Goal: Task Accomplishment & Management: Complete application form

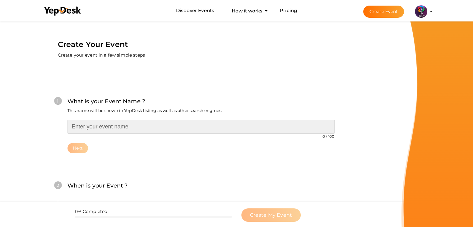
click at [155, 125] on input "text" at bounding box center [201, 127] width 267 height 14
type input "Quantity Survey Workshop"
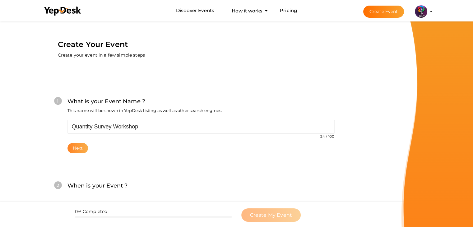
click at [77, 152] on button "Next" at bounding box center [78, 148] width 21 height 10
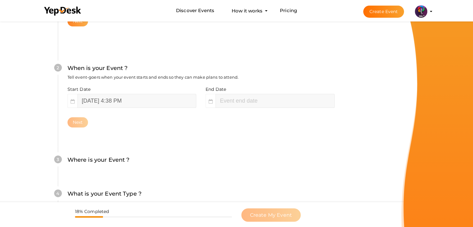
scroll to position [128, 0]
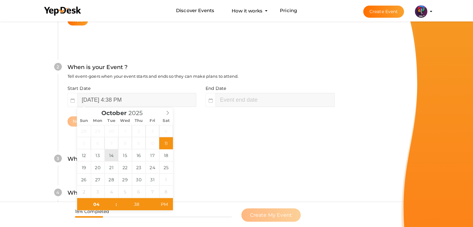
type input "October 14, 2025 4:38 PM"
type input "06"
type input "38"
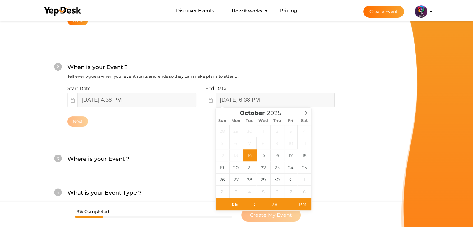
click at [240, 105] on input "October 14, 2025 6:38 PM" at bounding box center [275, 100] width 119 height 14
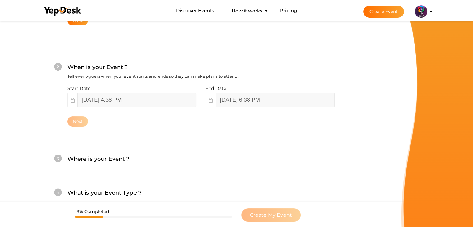
click at [159, 142] on div "2 When is your Event ? Tell event-goers when your event starts and ends so they…" at bounding box center [201, 94] width 286 height 101
click at [254, 105] on input "October 14, 2025 6:38 PM" at bounding box center [275, 100] width 119 height 14
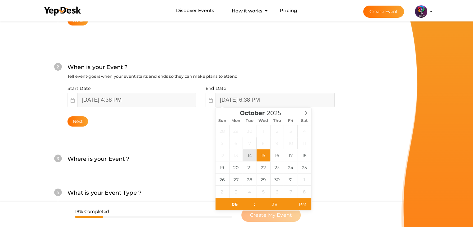
drag, startPoint x: 266, startPoint y: 157, endPoint x: 250, endPoint y: 155, distance: 16.3
type input "October 14, 2025 6:38 PM"
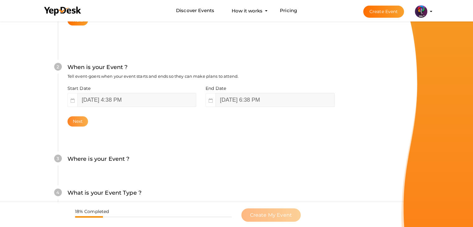
click at [77, 122] on button "Next" at bounding box center [78, 121] width 21 height 10
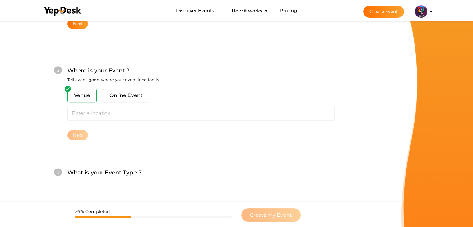
scroll to position [229, 0]
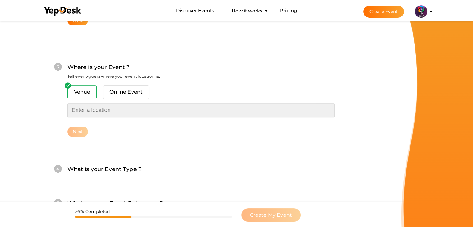
click at [104, 107] on input "text" at bounding box center [201, 110] width 267 height 14
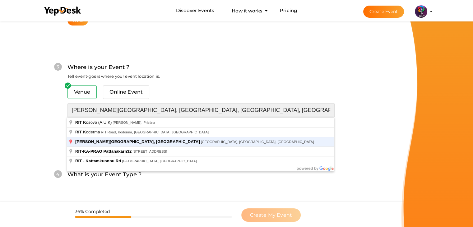
type input "RAJIV GANDHI INSTITUTE OF TECHNOLOGY, KOTTAYAM, Pampady, Kerala, India"
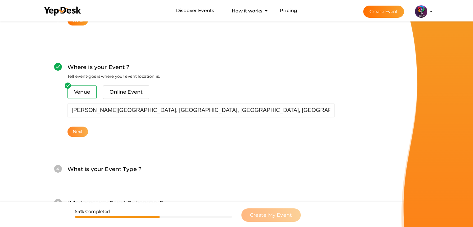
drag, startPoint x: 67, startPoint y: 133, endPoint x: 79, endPoint y: 133, distance: 11.5
click at [79, 133] on button "Next" at bounding box center [78, 132] width 21 height 10
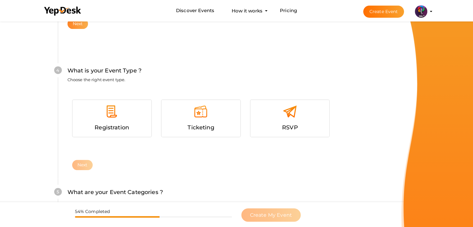
scroll to position [340, 0]
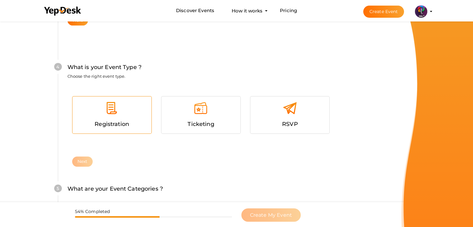
click at [107, 113] on img at bounding box center [112, 108] width 14 height 14
click at [81, 159] on button "Next" at bounding box center [82, 162] width 21 height 10
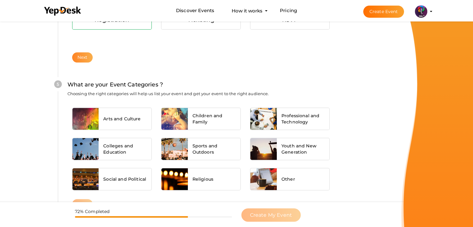
scroll to position [471, 0]
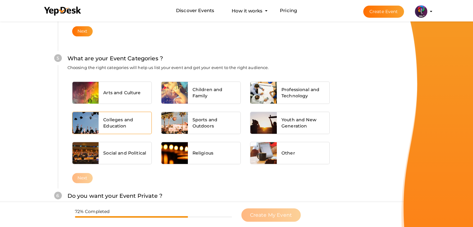
click at [127, 118] on span "Colleges and Education" at bounding box center [125, 123] width 44 height 12
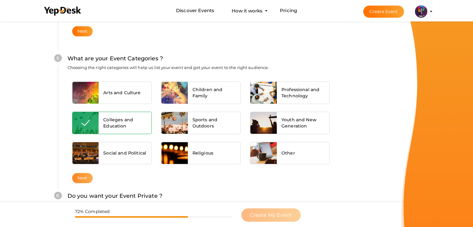
click at [81, 173] on button "Next" at bounding box center [82, 178] width 21 height 10
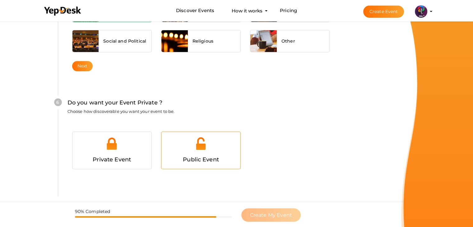
scroll to position [607, 0]
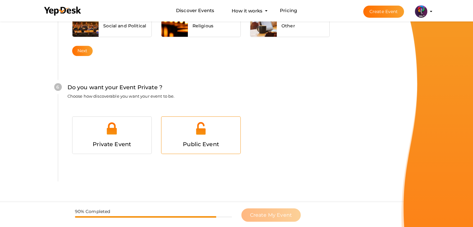
click at [202, 140] on div "Public Event" at bounding box center [201, 144] width 70 height 9
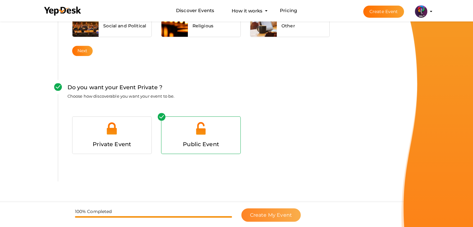
click at [264, 212] on span "Create My Event" at bounding box center [271, 215] width 42 height 6
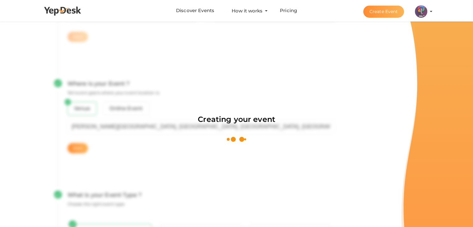
scroll to position [93, 0]
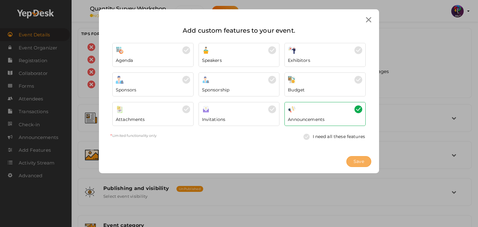
click at [357, 160] on span "Save" at bounding box center [359, 161] width 11 height 7
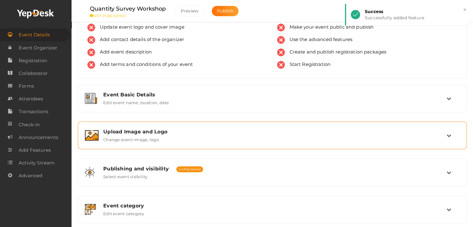
scroll to position [21, 0]
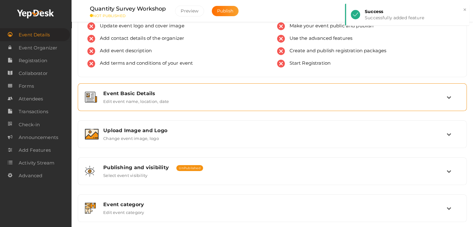
click at [181, 96] on div "Event Basic Details Edit event name, location, date" at bounding box center [273, 97] width 348 height 13
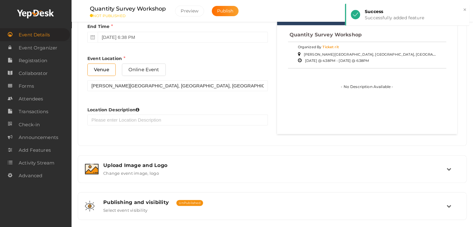
scroll to position [323, 0]
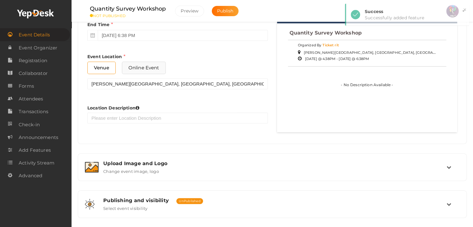
click at [158, 64] on span "Online Event" at bounding box center [144, 68] width 44 height 12
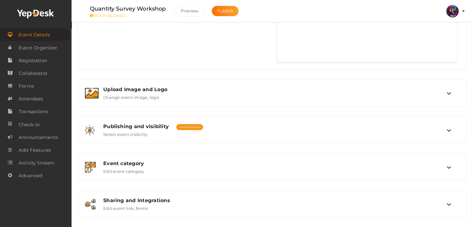
scroll to position [394, 0]
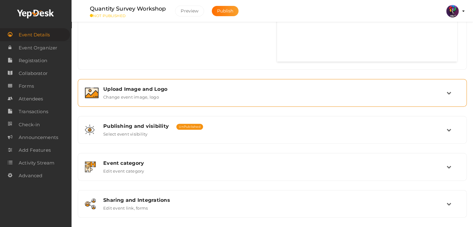
drag, startPoint x: 194, startPoint y: 112, endPoint x: 206, endPoint y: 93, distance: 22.4
click at [206, 93] on div "Upload Image and Logo Change event image, logo" at bounding box center [273, 92] width 348 height 13
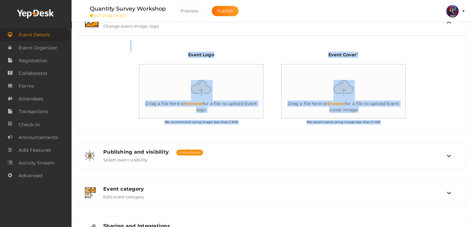
scroll to position [158, 0]
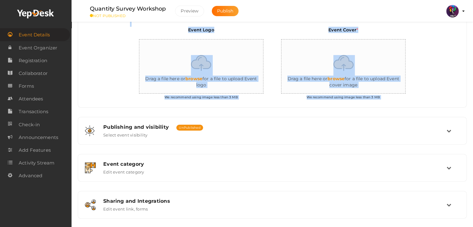
click at [209, 58] on input "file" at bounding box center [201, 67] width 124 height 54
type input "C:\fakepath\logo yepdesk (1).png"
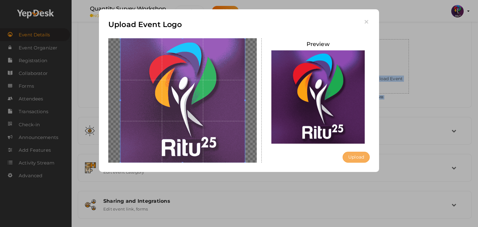
click at [360, 156] on button "Upload" at bounding box center [356, 157] width 27 height 11
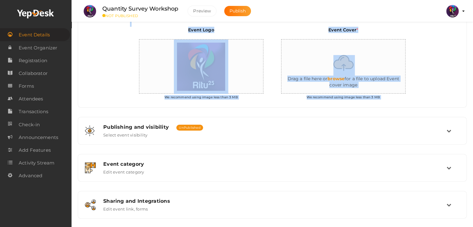
click at [346, 59] on input "file" at bounding box center [344, 67] width 124 height 54
type input "C:\fakepath\IMG-20251011-WA0106.jpg"
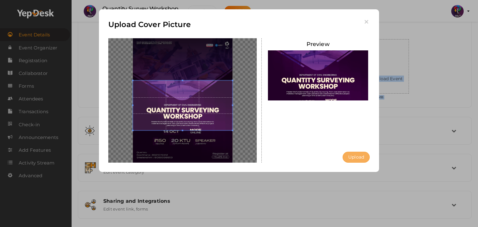
click at [354, 161] on button "Upload" at bounding box center [356, 157] width 27 height 11
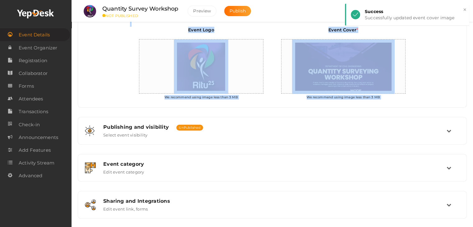
click at [406, 90] on div "Event Cover * We recommend using image less than 3 MB" at bounding box center [344, 65] width 142 height 76
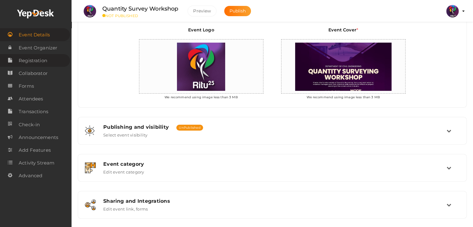
click at [39, 61] on span "Registration" at bounding box center [33, 60] width 29 height 12
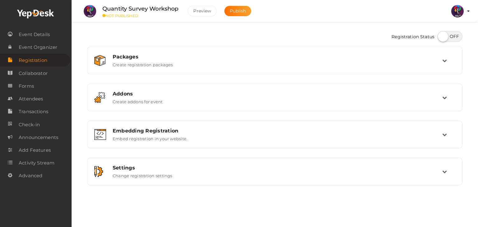
click at [445, 38] on label at bounding box center [450, 36] width 25 height 11
click at [442, 36] on input "checkbox" at bounding box center [440, 34] width 4 height 4
checkbox input "true"
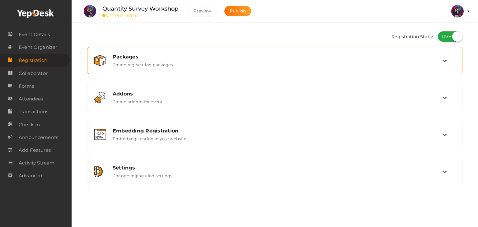
click at [402, 66] on div "Packages Create registration packages" at bounding box center [275, 60] width 334 height 13
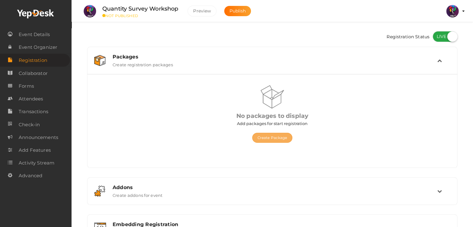
click at [274, 142] on button "Create Package" at bounding box center [272, 138] width 40 height 10
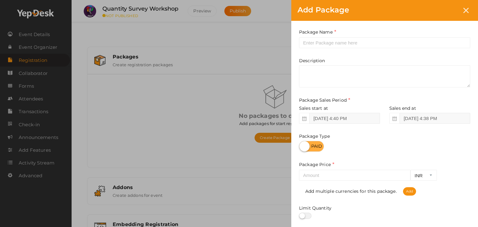
drag, startPoint x: 337, startPoint y: 33, endPoint x: 337, endPoint y: 43, distance: 9.7
click at [337, 43] on div "Package Name This field is Required. Package Name already used." at bounding box center [384, 39] width 171 height 20
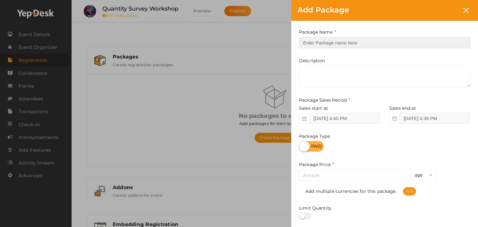
click at [337, 43] on input "text" at bounding box center [384, 42] width 171 height 11
type input "Registration"
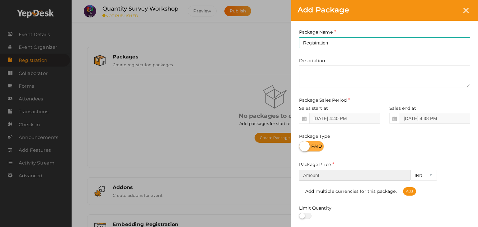
click at [335, 176] on input "number" at bounding box center [354, 175] width 111 height 11
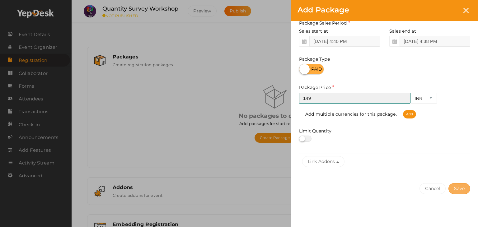
type input "149"
click at [461, 186] on button "Save" at bounding box center [459, 188] width 22 height 11
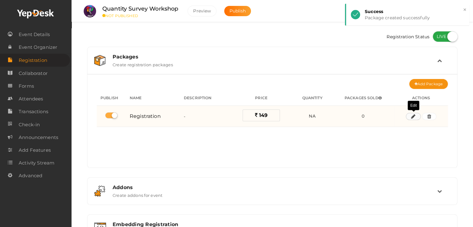
click at [410, 117] on button "button" at bounding box center [413, 116] width 15 height 7
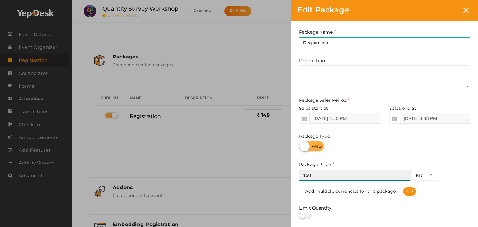
type input "150"
click at [404, 173] on input "150" at bounding box center [354, 175] width 111 height 11
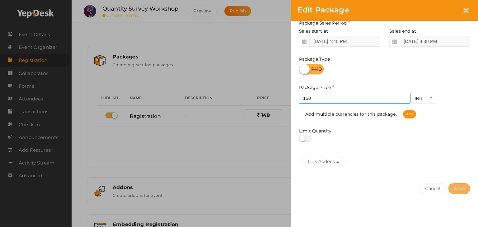
click at [455, 191] on button "Save" at bounding box center [459, 188] width 22 height 11
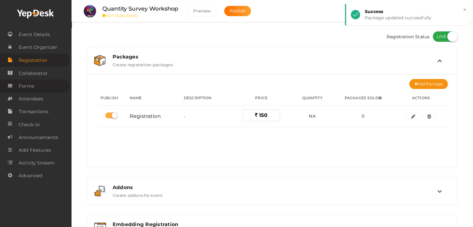
click at [40, 92] on link "Forms" at bounding box center [35, 86] width 70 height 13
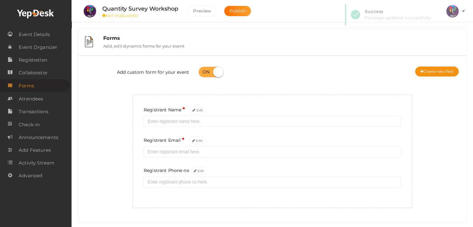
scroll to position [6, 0]
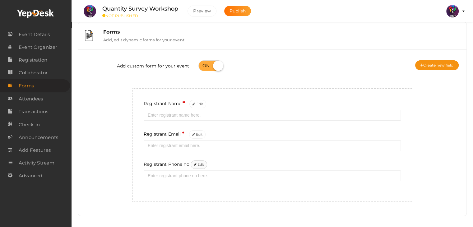
click at [198, 163] on button "Edit" at bounding box center [199, 165] width 17 height 8
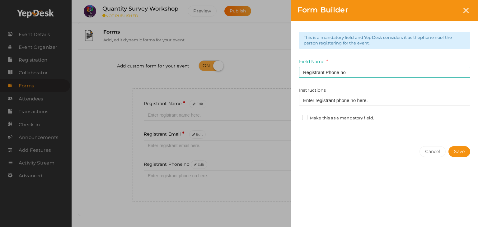
click at [309, 115] on label "Make this as a mandatory field." at bounding box center [338, 118] width 72 height 6
click at [296, 116] on input "Make this as a mandatory field." at bounding box center [296, 116] width 0 height 0
click at [460, 151] on button "Save" at bounding box center [459, 151] width 22 height 11
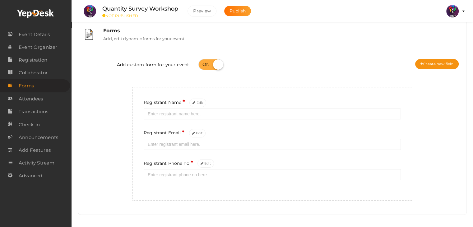
scroll to position [7, 0]
click at [443, 64] on button "Create new field" at bounding box center [437, 65] width 44 height 10
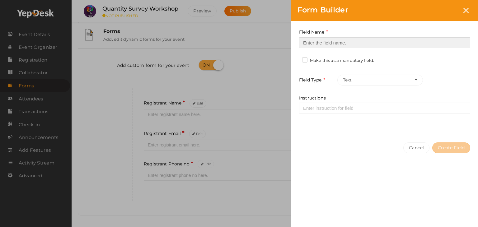
click at [349, 44] on input at bounding box center [384, 42] width 171 height 11
type input "Registrant College"
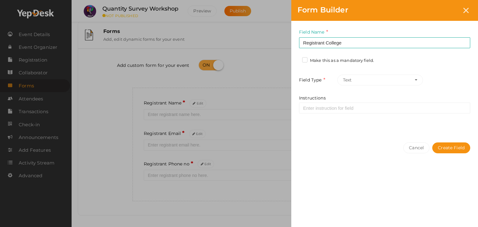
drag, startPoint x: 342, startPoint y: 64, endPoint x: 344, endPoint y: 61, distance: 3.2
click at [344, 61] on div "Make this as a mandatory field." at bounding box center [340, 62] width 77 height 8
click at [344, 61] on label "Make this as a mandatory field." at bounding box center [338, 61] width 72 height 6
click at [296, 59] on input "Make this as a mandatory field." at bounding box center [296, 59] width 0 height 0
click at [451, 146] on button "Create Field" at bounding box center [451, 148] width 38 height 11
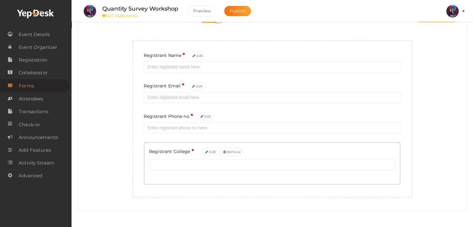
scroll to position [0, 0]
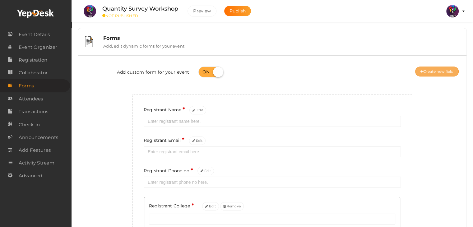
click at [442, 69] on button "Create new field" at bounding box center [437, 72] width 44 height 10
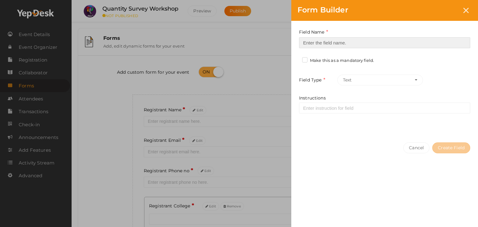
click at [338, 44] on input at bounding box center [384, 42] width 171 height 11
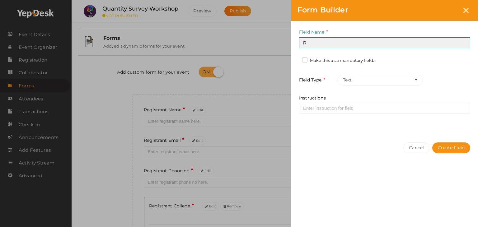
type input "Refferal ID"
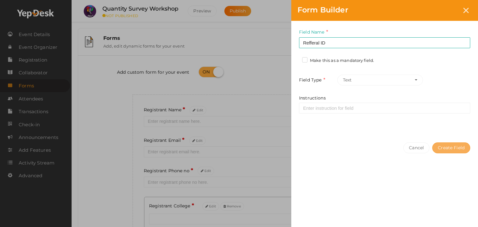
click at [443, 143] on button "Create Field" at bounding box center [451, 148] width 38 height 11
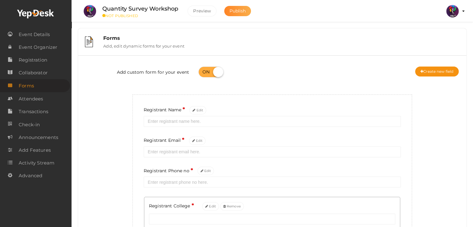
click at [246, 11] on span "Publish" at bounding box center [238, 11] width 16 height 6
click at [48, 33] on span "Event Details" at bounding box center [34, 34] width 31 height 12
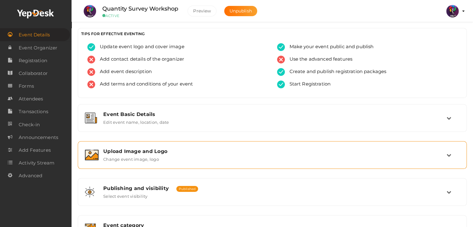
scroll to position [105, 0]
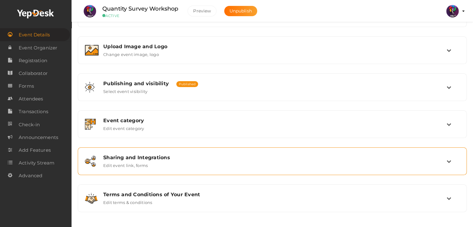
click at [232, 159] on div "Sharing and Integrations" at bounding box center [275, 158] width 344 height 6
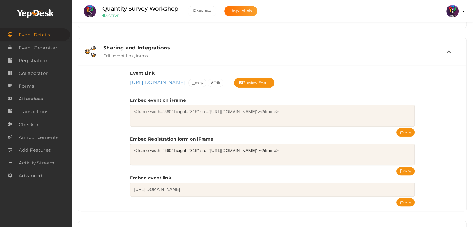
scroll to position [216, 0]
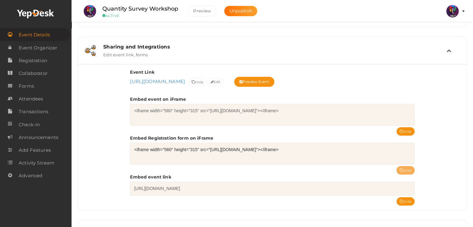
click at [408, 168] on button "copy" at bounding box center [406, 170] width 18 height 8
click at [152, 9] on label "Quantity Survey Workshop" at bounding box center [140, 8] width 76 height 9
copy div "Quantity Survey Workshop"
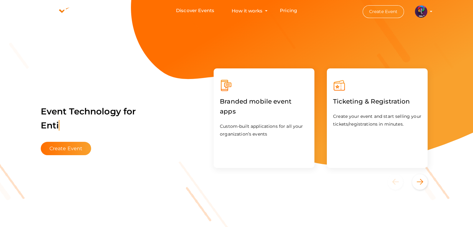
click at [391, 11] on button "Create Event" at bounding box center [384, 11] width 42 height 13
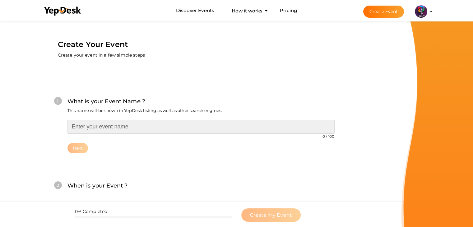
click at [203, 127] on input "text" at bounding box center [201, 127] width 267 height 14
type input "Machine Learning in SHM and CM Workshop"
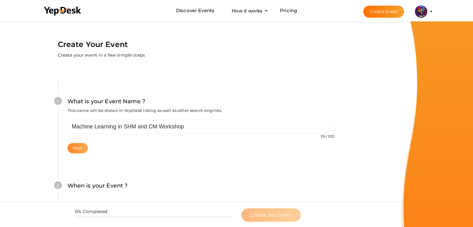
click at [77, 150] on button "Next" at bounding box center [78, 148] width 21 height 10
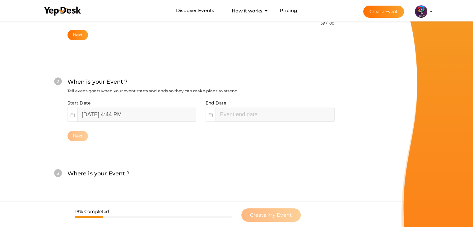
scroll to position [128, 0]
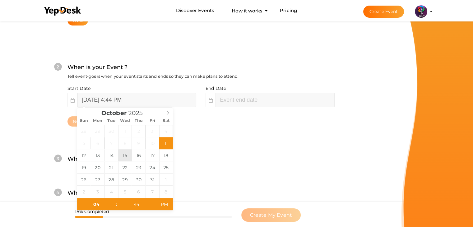
type input "October 15, 2025 4:44 PM"
type input "06"
type input "44"
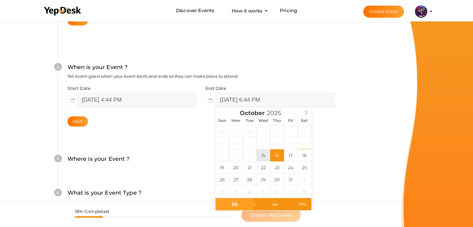
type input "October 15, 2025 6:44 PM"
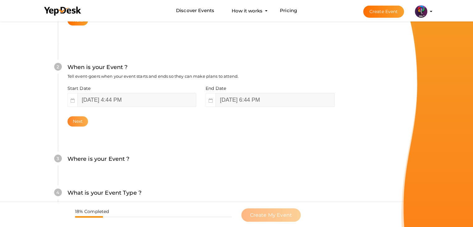
click at [82, 119] on button "Next" at bounding box center [78, 121] width 21 height 10
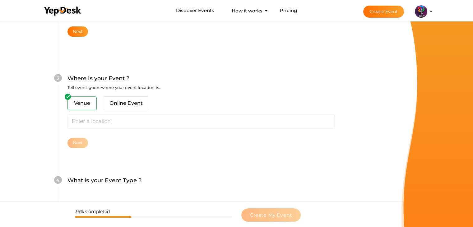
scroll to position [229, 0]
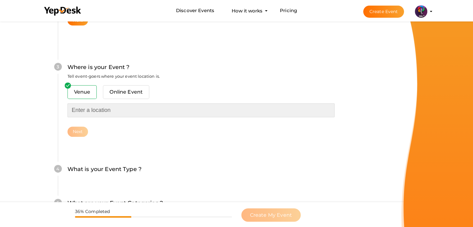
click at [110, 106] on input "text" at bounding box center [201, 110] width 267 height 14
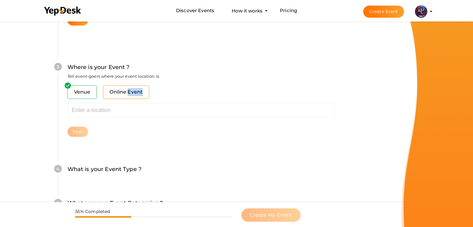
drag, startPoint x: 123, startPoint y: 99, endPoint x: 127, endPoint y: 92, distance: 8.4
click at [127, 92] on div "Venue Online Event" at bounding box center [201, 94] width 267 height 18
click at [127, 92] on span "Online Event" at bounding box center [126, 92] width 46 height 14
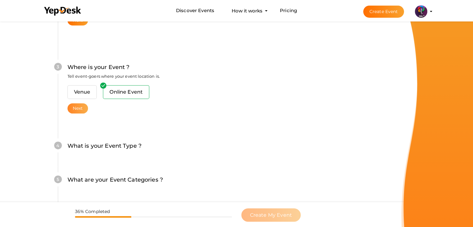
click at [85, 110] on button "Next" at bounding box center [78, 108] width 21 height 10
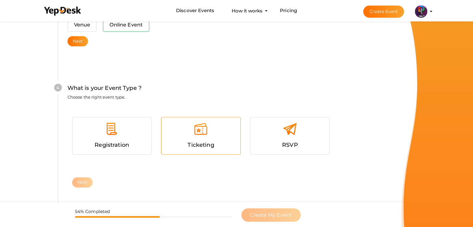
scroll to position [317, 0]
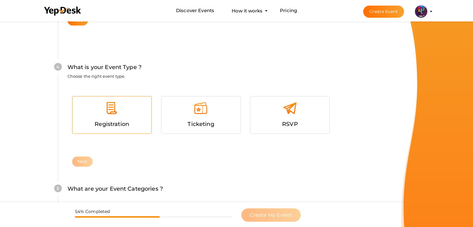
click at [147, 100] on div "Registration" at bounding box center [112, 114] width 79 height 37
click at [87, 157] on button "Next" at bounding box center [82, 162] width 21 height 10
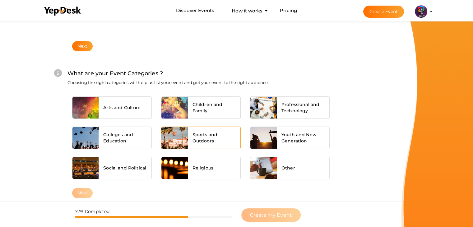
scroll to position [447, 0]
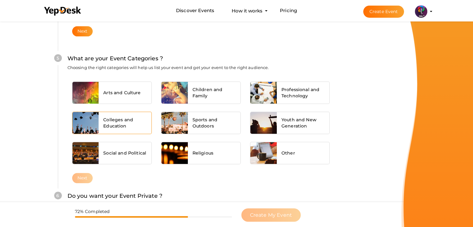
click at [144, 115] on div "Colleges and Education" at bounding box center [125, 123] width 53 height 22
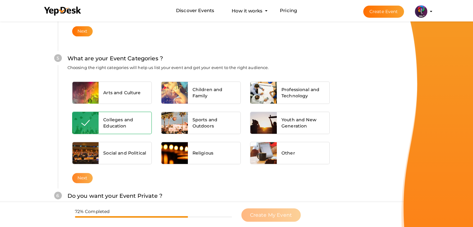
click at [80, 181] on button "Next" at bounding box center [82, 178] width 21 height 10
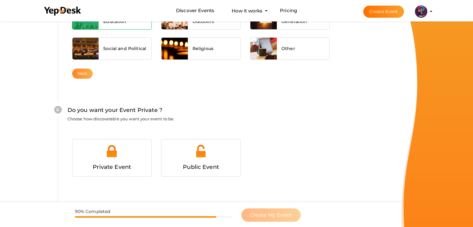
scroll to position [584, 0]
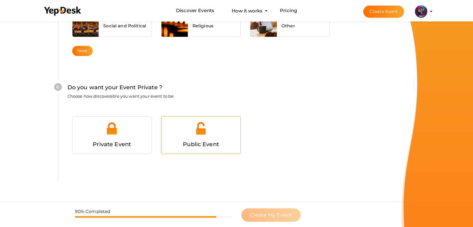
click at [171, 136] on div at bounding box center [201, 130] width 70 height 19
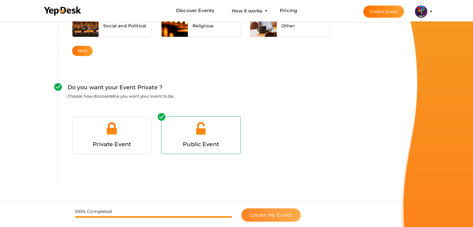
click at [290, 216] on span "Create My Event" at bounding box center [271, 215] width 42 height 6
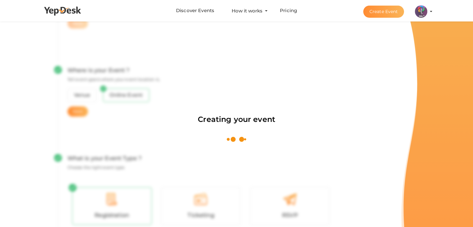
scroll to position [93, 0]
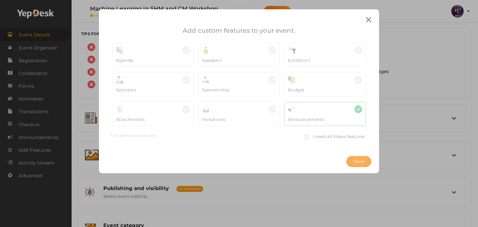
click at [357, 161] on span "Save" at bounding box center [359, 161] width 11 height 7
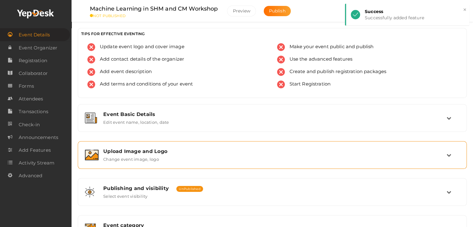
click at [190, 163] on div "Upload Image and Logo Change event image, logo" at bounding box center [272, 155] width 382 height 21
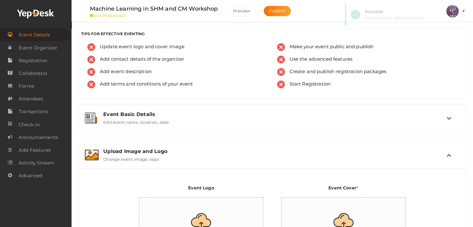
scroll to position [73, 0]
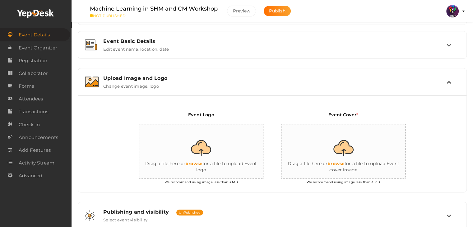
click at [207, 151] on input "file" at bounding box center [201, 151] width 124 height 54
type input "C:\fakepath\logo yepdesk (1).png"
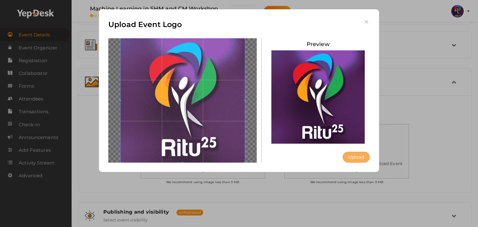
click at [358, 153] on button "Upload" at bounding box center [356, 157] width 27 height 11
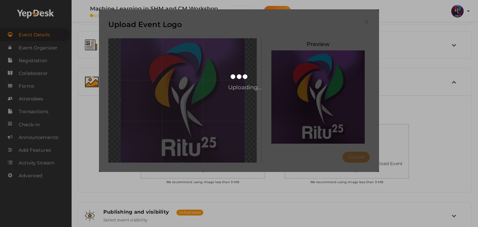
click at [358, 153] on div "Uploading..." at bounding box center [239, 90] width 280 height 163
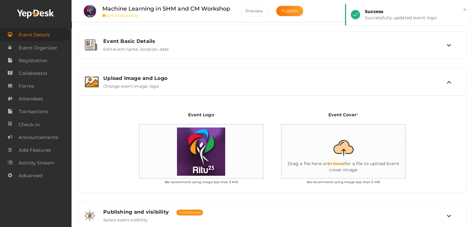
click at [358, 153] on input "file" at bounding box center [344, 151] width 124 height 54
type input "C:\fakepath\IMG-20251011-WA0105.jpg"
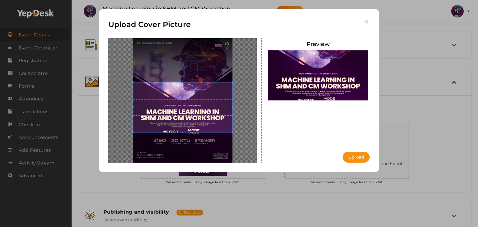
click at [207, 123] on span at bounding box center [183, 107] width 100 height 50
click at [345, 160] on button "Upload" at bounding box center [356, 157] width 27 height 11
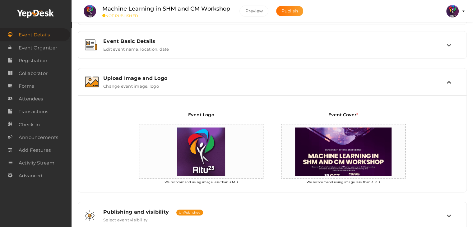
scroll to position [201, 0]
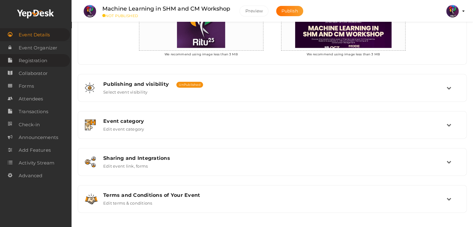
click at [41, 60] on span "Registration" at bounding box center [33, 60] width 29 height 12
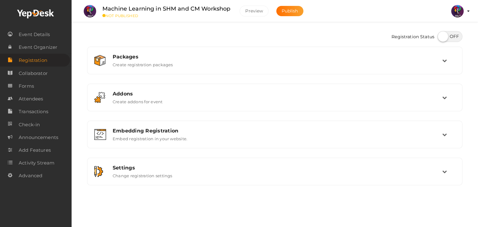
click at [441, 33] on label at bounding box center [450, 36] width 25 height 11
click at [441, 33] on input "checkbox" at bounding box center [440, 34] width 4 height 4
checkbox input "true"
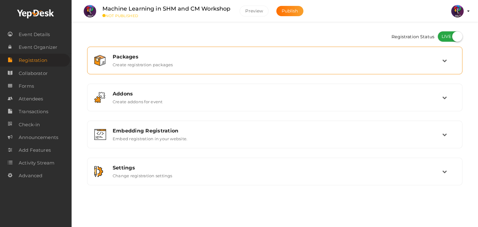
click at [419, 65] on div "Packages Create registration packages" at bounding box center [275, 60] width 334 height 13
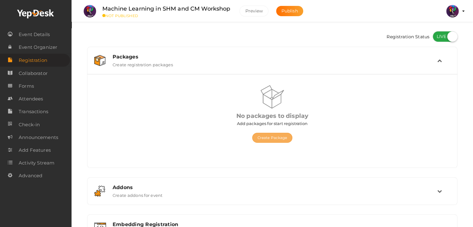
click at [279, 138] on button "Create Package" at bounding box center [272, 138] width 40 height 10
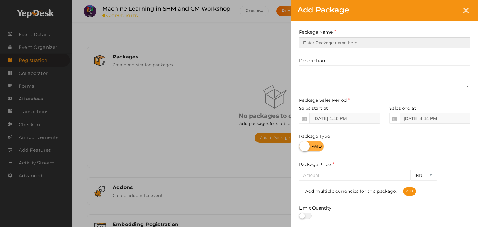
click at [324, 40] on input "text" at bounding box center [384, 42] width 171 height 11
type input "Registration"
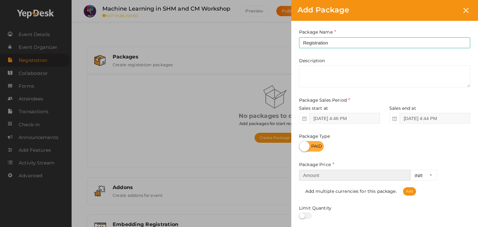
click at [330, 176] on input "number" at bounding box center [354, 175] width 111 height 11
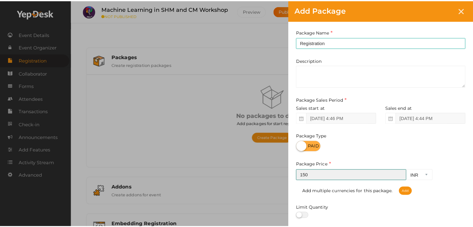
scroll to position [77, 0]
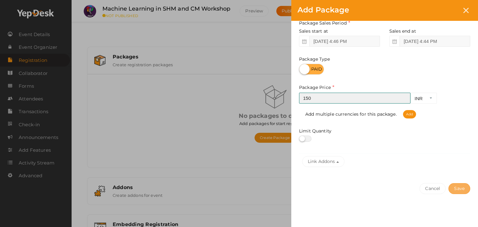
type input "150"
click at [461, 186] on button "Save" at bounding box center [459, 188] width 22 height 11
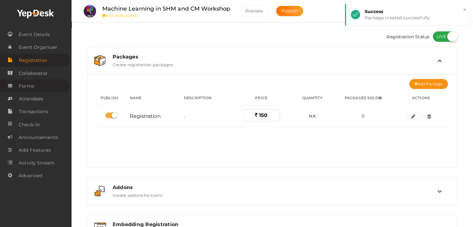
click at [33, 84] on span "Forms" at bounding box center [26, 86] width 15 height 12
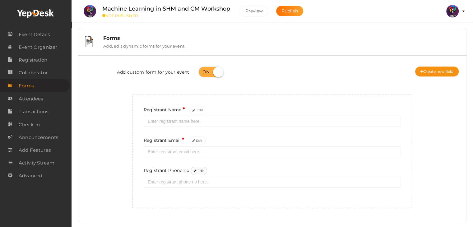
click at [192, 169] on button "Edit" at bounding box center [199, 171] width 17 height 8
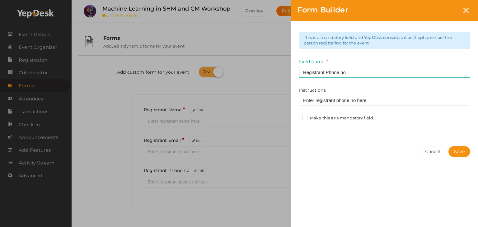
click at [313, 119] on label "Make this as a mandatory field." at bounding box center [338, 118] width 72 height 6
click at [296, 116] on input "Make this as a mandatory field." at bounding box center [296, 116] width 0 height 0
click at [456, 154] on button "Save" at bounding box center [459, 151] width 22 height 11
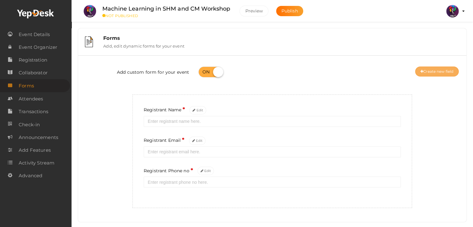
click at [430, 68] on button "Create new field" at bounding box center [437, 72] width 44 height 10
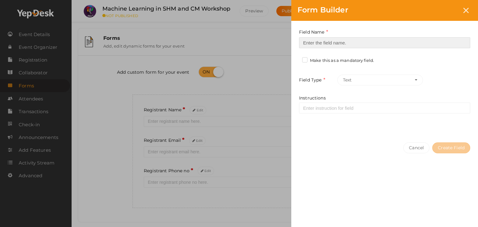
click at [383, 46] on input at bounding box center [384, 42] width 171 height 11
type input "Registrant College"
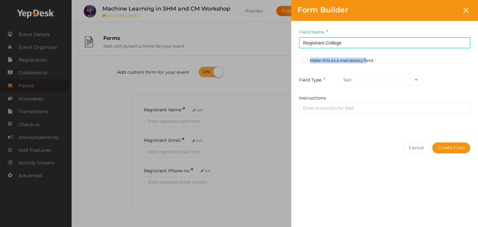
drag, startPoint x: 353, startPoint y: 56, endPoint x: 353, endPoint y: 60, distance: 4.4
click at [353, 60] on div "Field Name Registrant College Required. Form field name already used. Make this…" at bounding box center [384, 78] width 187 height 115
click at [353, 60] on label "Make this as a mandatory field." at bounding box center [338, 61] width 72 height 6
click at [296, 59] on input "Make this as a mandatory field." at bounding box center [296, 59] width 0 height 0
click at [450, 148] on button "Create Field" at bounding box center [451, 148] width 38 height 11
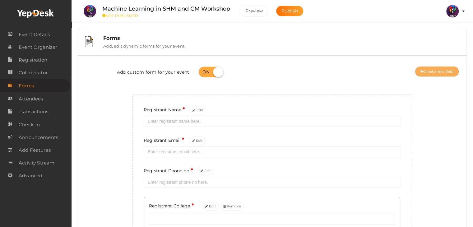
click at [417, 72] on button "Create new field" at bounding box center [437, 72] width 44 height 10
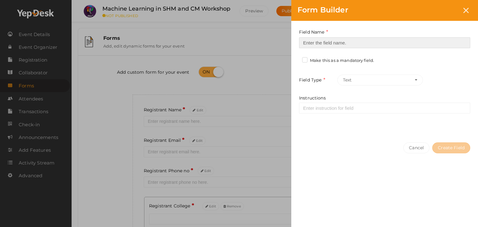
click at [353, 44] on input at bounding box center [384, 42] width 171 height 11
type input "Refferal ID"
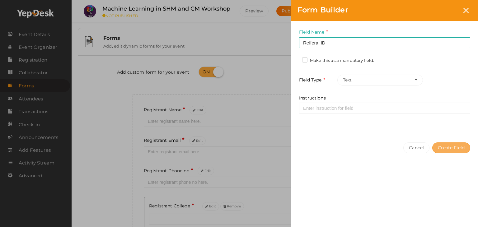
click at [446, 144] on button "Create Field" at bounding box center [451, 148] width 38 height 11
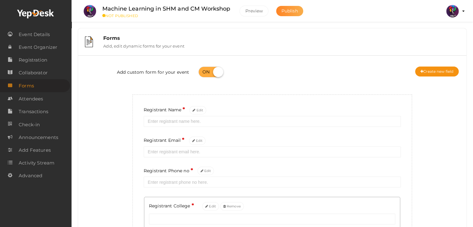
click at [293, 16] on button "Publish" at bounding box center [289, 11] width 27 height 10
click at [39, 34] on span "Event Details" at bounding box center [34, 34] width 31 height 12
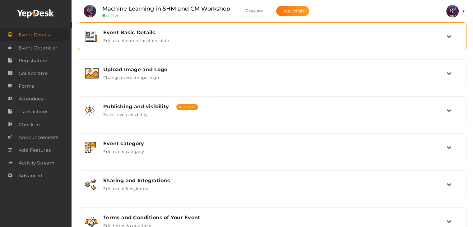
scroll to position [83, 0]
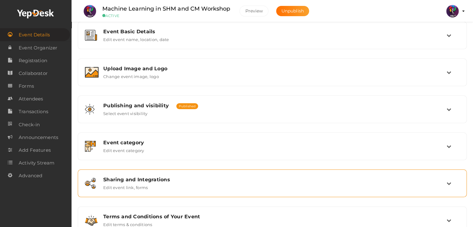
click at [249, 180] on div "Sharing and Integrations" at bounding box center [275, 180] width 344 height 6
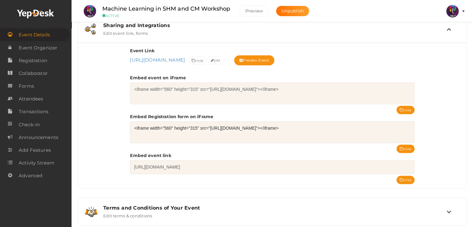
scroll to position [251, 0]
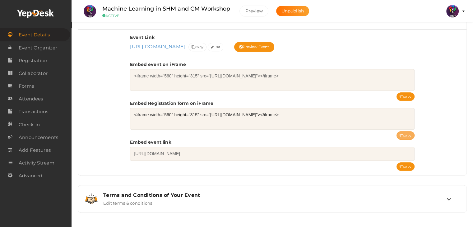
click at [406, 133] on button "copy" at bounding box center [406, 135] width 18 height 8
click at [155, 6] on label "Machine Learning in SHM and CM Workshop" at bounding box center [166, 8] width 128 height 9
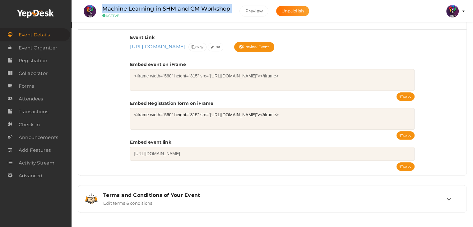
click at [155, 6] on label "Machine Learning in SHM and CM Workshop" at bounding box center [166, 8] width 128 height 9
copy div "Machine Learning in SHM and CM Workshop"
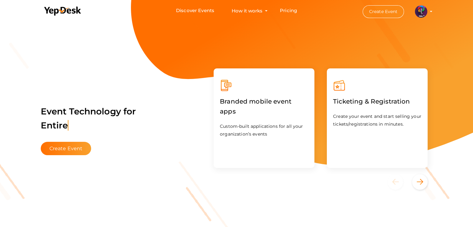
click at [389, 13] on button "Create Event" at bounding box center [384, 11] width 42 height 13
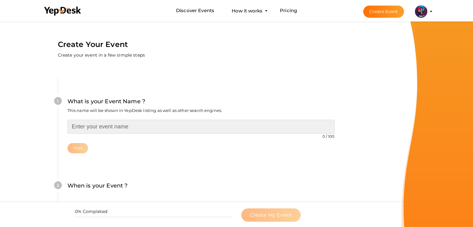
click at [271, 123] on input "text" at bounding box center [201, 127] width 267 height 14
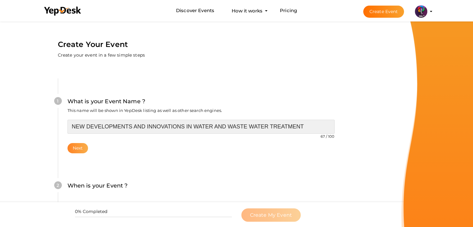
type input "NEW DEVELOPMENTS AND INNOVATIONS IN WATER AND WASTE WATER TREATMENT"
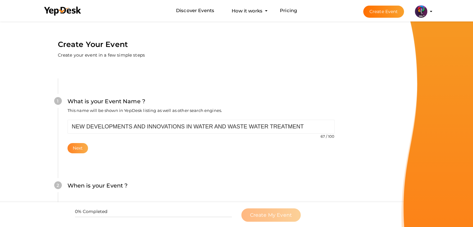
click at [81, 153] on button "Next" at bounding box center [78, 148] width 21 height 10
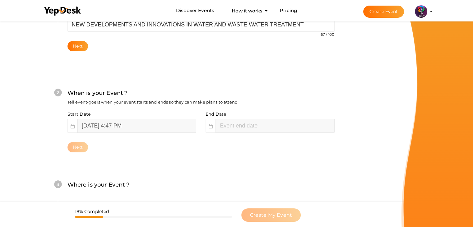
scroll to position [128, 0]
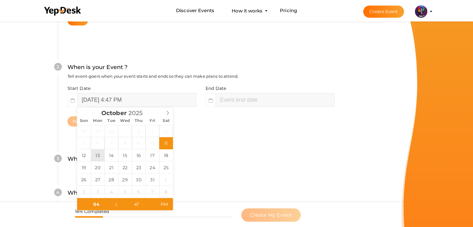
type input "[DATE] 4:47 PM"
type input "06"
type input "47"
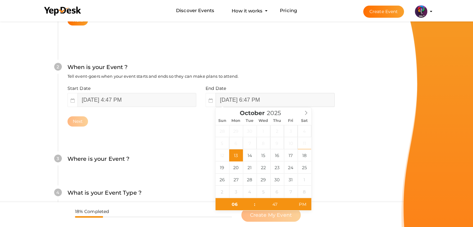
click at [236, 103] on input "[DATE] 6:47 PM" at bounding box center [275, 100] width 119 height 14
type input "[DATE] 6:47 PM"
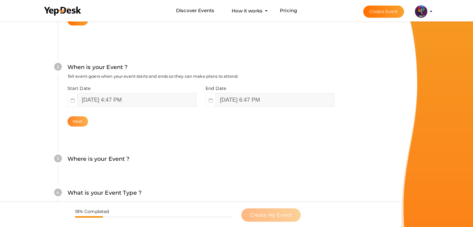
click at [83, 121] on button "Next" at bounding box center [78, 121] width 21 height 10
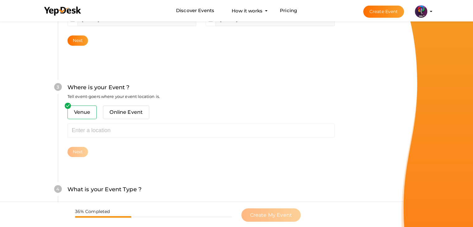
scroll to position [229, 0]
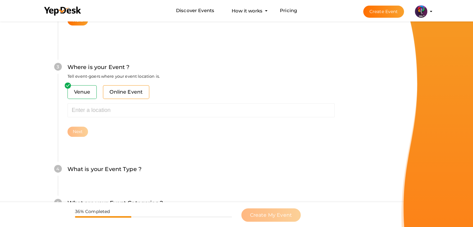
click at [127, 92] on span "Online Event" at bounding box center [126, 92] width 46 height 14
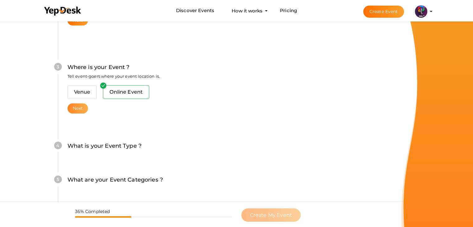
click at [83, 108] on button "Next" at bounding box center [78, 108] width 21 height 10
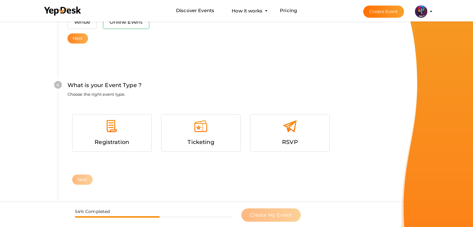
scroll to position [317, 0]
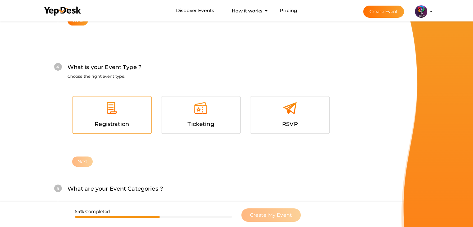
click at [102, 111] on div at bounding box center [112, 110] width 70 height 19
click at [85, 160] on button "Next" at bounding box center [82, 162] width 21 height 10
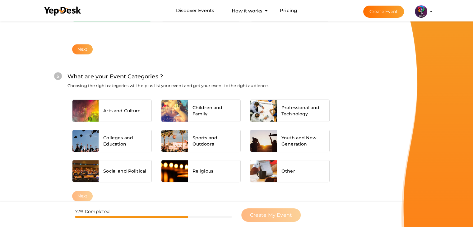
scroll to position [447, 0]
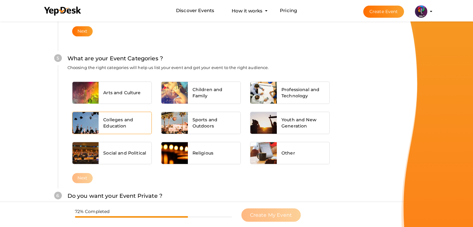
click at [123, 115] on div "Colleges and Education" at bounding box center [125, 123] width 53 height 22
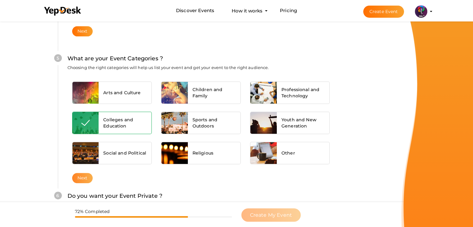
click at [82, 176] on button "Next" at bounding box center [82, 178] width 21 height 10
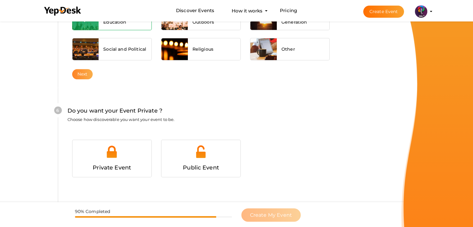
scroll to position [584, 0]
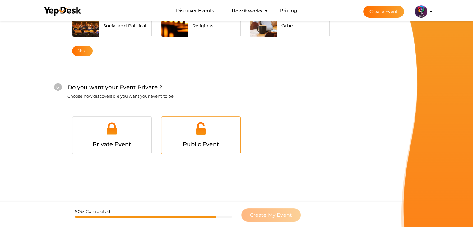
click at [199, 118] on div "Public Event" at bounding box center [201, 135] width 79 height 37
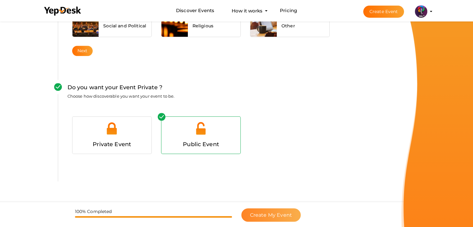
click at [275, 212] on span "Create My Event" at bounding box center [271, 215] width 42 height 6
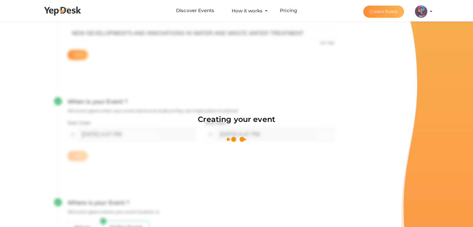
scroll to position [93, 0]
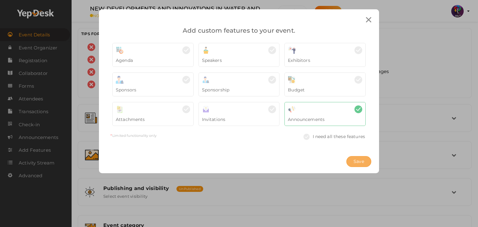
click at [351, 167] on button "Save" at bounding box center [358, 161] width 25 height 11
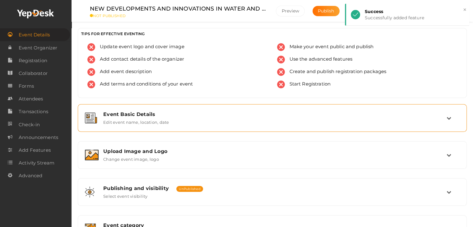
click at [214, 127] on div "Event Basic Details Edit event name, location, date" at bounding box center [272, 118] width 382 height 21
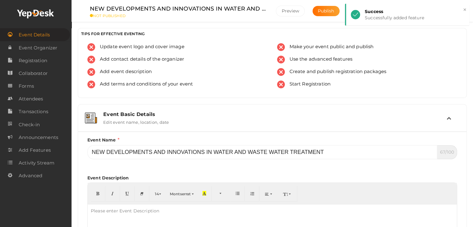
click at [214, 127] on div "Event Basic Details Edit event name, location, date" at bounding box center [272, 118] width 382 height 21
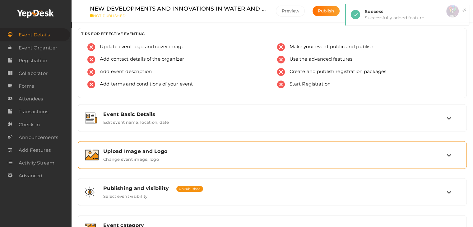
click at [206, 158] on div "Upload Image and Logo Change event image, logo" at bounding box center [273, 154] width 348 height 13
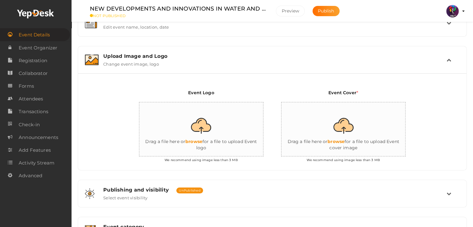
scroll to position [96, 0]
click at [217, 132] on input "file" at bounding box center [201, 129] width 124 height 54
type input "C:\fakepath\logo yepdesk (1).png"
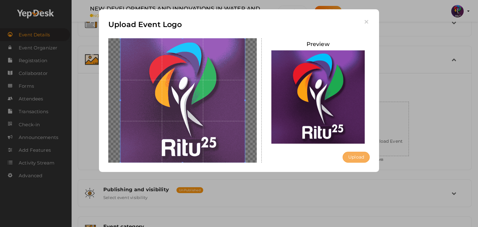
click at [353, 158] on button "Upload" at bounding box center [356, 157] width 27 height 11
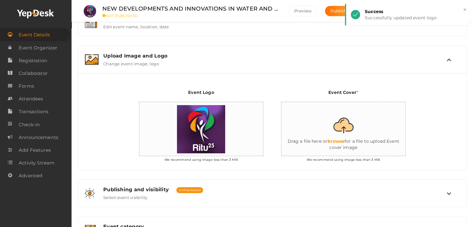
click at [373, 119] on input "file" at bounding box center [344, 129] width 124 height 54
type input "C:\fakepath\IMG-20251011-WA0104.jpg"
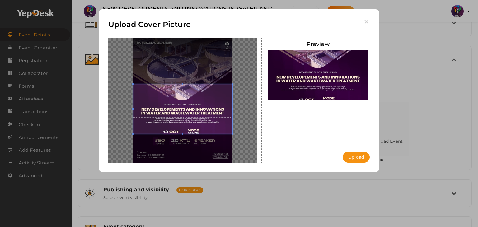
drag, startPoint x: 203, startPoint y: 108, endPoint x: 204, endPoint y: 111, distance: 3.5
click at [204, 111] on span at bounding box center [183, 109] width 100 height 50
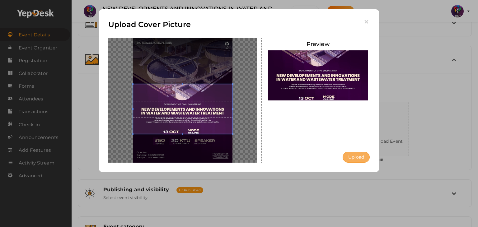
click at [358, 159] on button "Upload" at bounding box center [356, 157] width 27 height 11
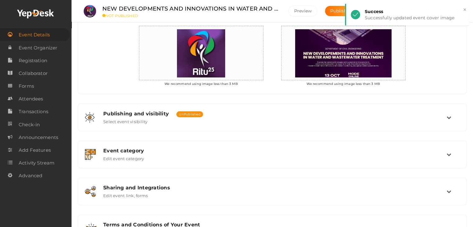
scroll to position [173, 0]
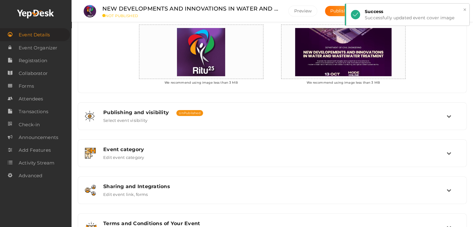
click at [466, 9] on button "×" at bounding box center [465, 9] width 4 height 7
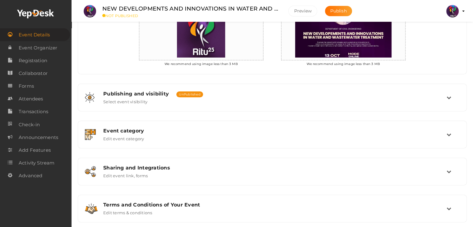
scroll to position [201, 0]
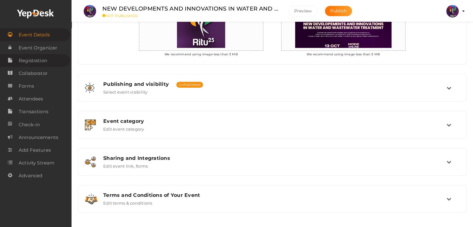
click at [39, 62] on span "Registration" at bounding box center [33, 60] width 29 height 12
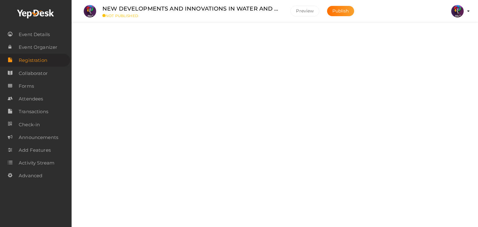
click at [443, 40] on label at bounding box center [450, 36] width 25 height 11
click at [442, 36] on input "checkbox" at bounding box center [440, 34] width 4 height 4
checkbox input "true"
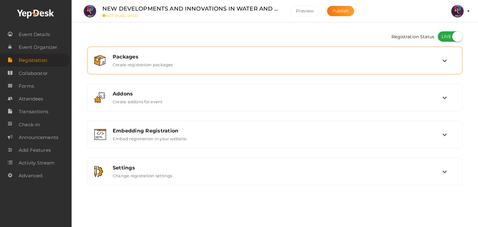
click at [439, 54] on div "Packages" at bounding box center [278, 57] width 330 height 6
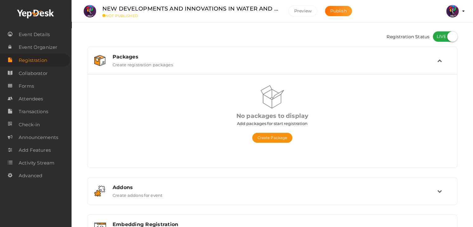
click at [439, 54] on tr "Packages Create registration packages" at bounding box center [272, 60] width 356 height 13
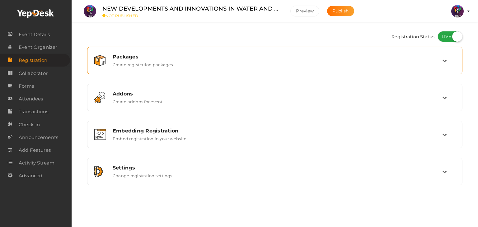
click at [421, 57] on div "Packages" at bounding box center [278, 57] width 330 height 6
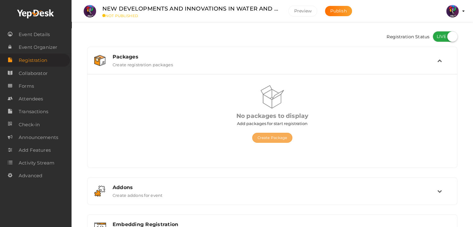
click at [268, 134] on button "Create Package" at bounding box center [272, 138] width 40 height 10
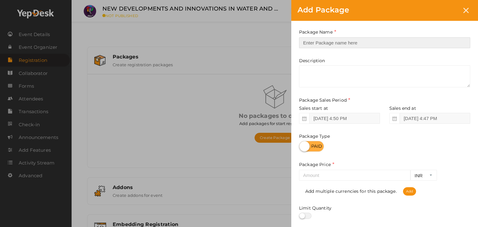
click at [334, 39] on input "text" at bounding box center [384, 42] width 171 height 11
type input "Registration"
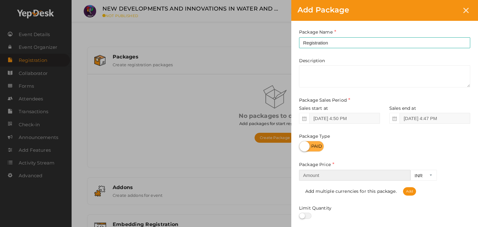
click at [345, 179] on input "number" at bounding box center [354, 175] width 111 height 11
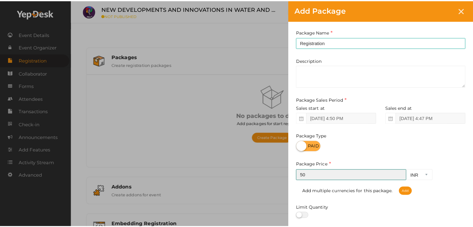
scroll to position [77, 0]
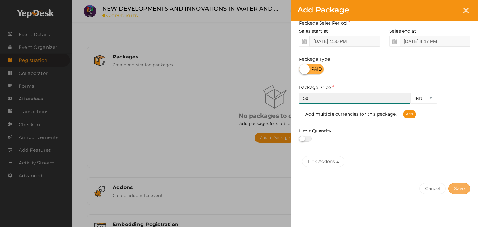
type input "50"
click at [463, 186] on button "Save" at bounding box center [459, 188] width 22 height 11
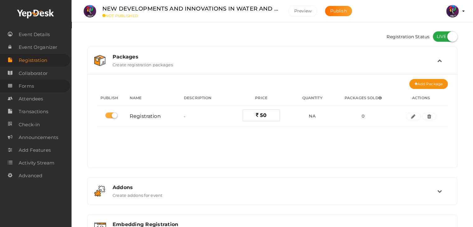
click at [38, 89] on link "Forms" at bounding box center [35, 86] width 70 height 13
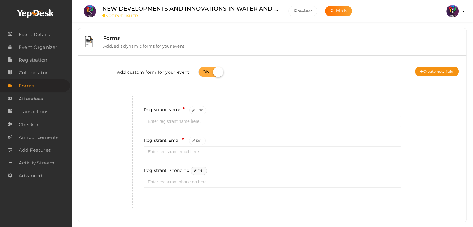
click at [197, 170] on button "Edit" at bounding box center [199, 171] width 17 height 8
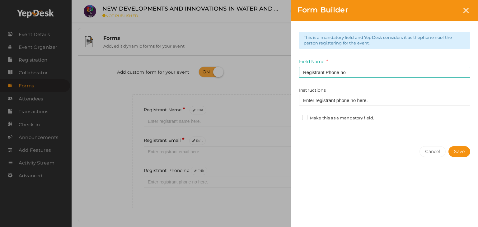
click at [317, 118] on label "Make this as a mandatory field." at bounding box center [338, 118] width 72 height 6
click at [296, 116] on input "Make this as a mandatory field." at bounding box center [296, 116] width 0 height 0
click at [464, 154] on button "Save" at bounding box center [459, 151] width 22 height 11
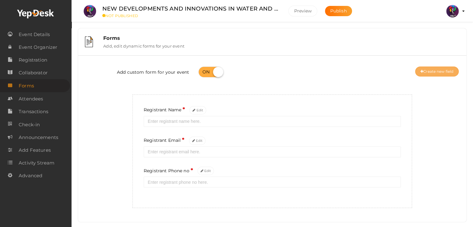
click at [452, 68] on div "Add custom form for your event Create new field" at bounding box center [272, 72] width 379 height 25
click at [452, 68] on button "Create new field" at bounding box center [437, 72] width 44 height 10
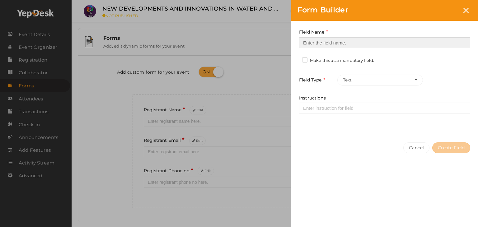
click at [352, 39] on input at bounding box center [384, 42] width 171 height 11
type input "Registrant College"
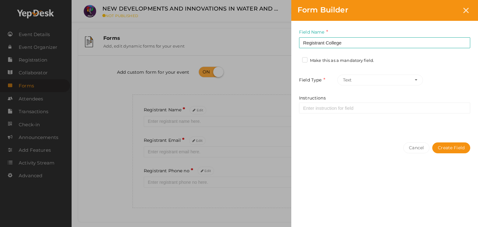
click at [309, 61] on label "Make this as a mandatory field." at bounding box center [338, 61] width 72 height 6
click at [296, 59] on input "Make this as a mandatory field." at bounding box center [296, 59] width 0 height 0
click at [462, 150] on button "Create Field" at bounding box center [451, 148] width 38 height 11
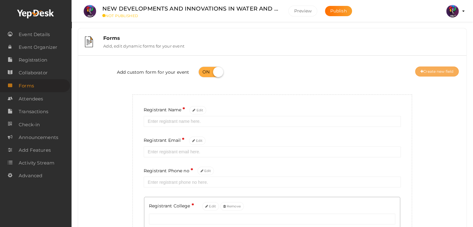
click at [443, 69] on button "Create new field" at bounding box center [437, 72] width 44 height 10
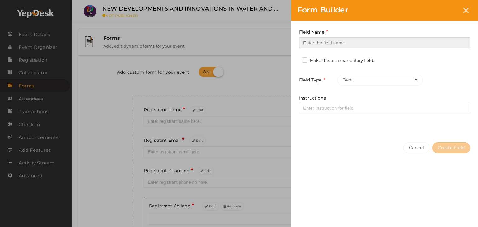
click at [339, 43] on input at bounding box center [384, 42] width 171 height 11
type input "Refferal ID"
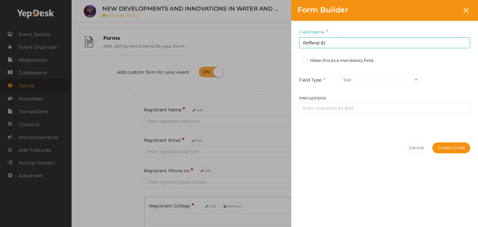
click at [331, 57] on div "Field Name Refferal ID Required. Form field name already used. Make this as a m…" at bounding box center [384, 78] width 187 height 115
click at [332, 61] on label "Make this as a mandatory field." at bounding box center [338, 61] width 72 height 6
click at [296, 59] on input "Make this as a mandatory field." at bounding box center [296, 59] width 0 height 0
click at [451, 147] on button "Create Field" at bounding box center [451, 148] width 38 height 11
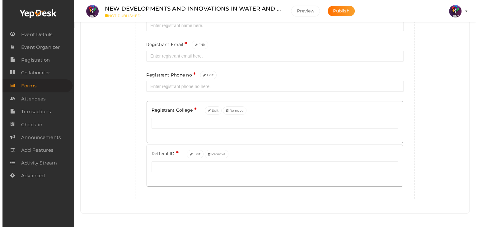
scroll to position [99, 0]
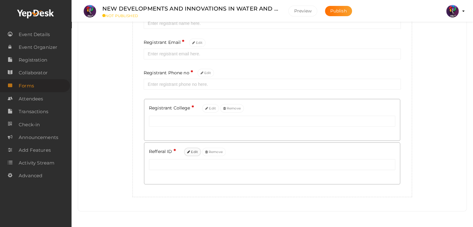
click at [193, 156] on button "Edit" at bounding box center [192, 152] width 17 height 8
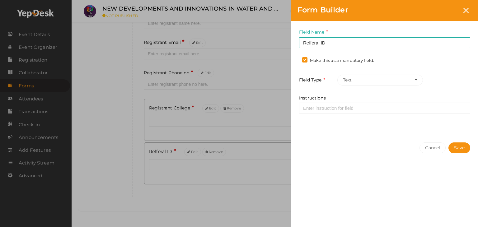
drag, startPoint x: 375, startPoint y: 61, endPoint x: 361, endPoint y: 60, distance: 13.4
click at [361, 60] on div "Make this as a mandatory field." at bounding box center [340, 62] width 77 height 8
click at [361, 60] on label "Make this as a mandatory field." at bounding box center [338, 61] width 72 height 6
click at [296, 59] on input "Make this as a mandatory field." at bounding box center [296, 59] width 0 height 0
click at [456, 143] on button "Save" at bounding box center [459, 148] width 22 height 11
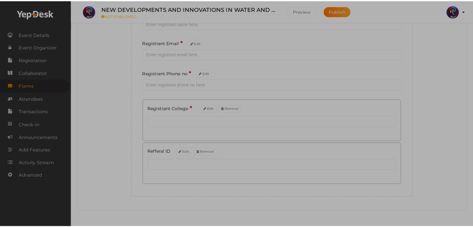
scroll to position [98, 0]
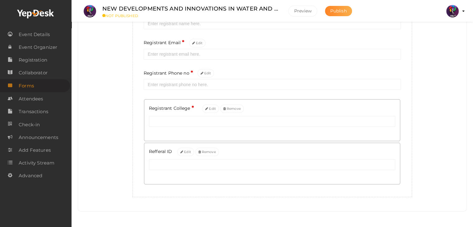
click at [346, 14] on button "Publish" at bounding box center [338, 11] width 27 height 10
click at [55, 30] on link "Event Details" at bounding box center [35, 34] width 70 height 13
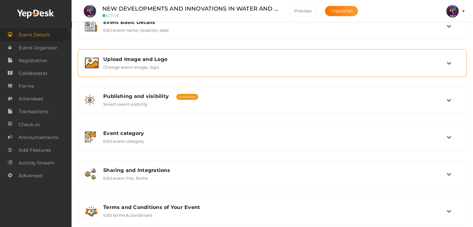
scroll to position [105, 0]
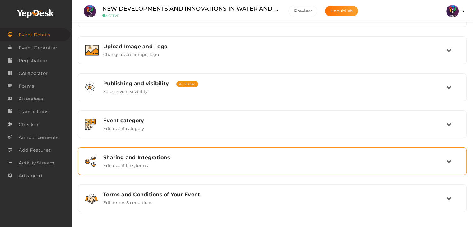
click at [175, 152] on div "Sharing and Integrations Edit event link, forms" at bounding box center [272, 161] width 382 height 21
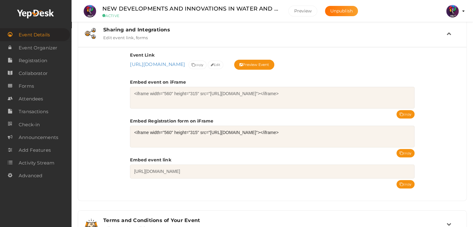
scroll to position [250, 0]
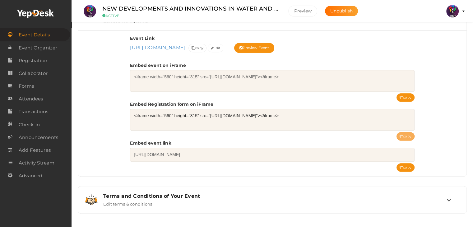
click at [401, 141] on button "copy" at bounding box center [406, 136] width 18 height 8
click at [150, 5] on label "NEW DEVELOPMENTS AND INNOVATIONS IN WATER AND WASTE WATER TREATMENT" at bounding box center [190, 8] width 177 height 9
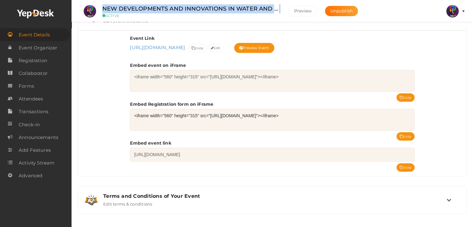
click at [150, 5] on label "NEW DEVELOPMENTS AND INNOVATIONS IN WATER AND WASTE WATER TREATMENT" at bounding box center [190, 8] width 177 height 9
copy div "NEW DEVELOPMENTS AND INNOVATIONS IN WATER AND WASTE WATER TREATMENT"
